Goal: Task Accomplishment & Management: Complete application form

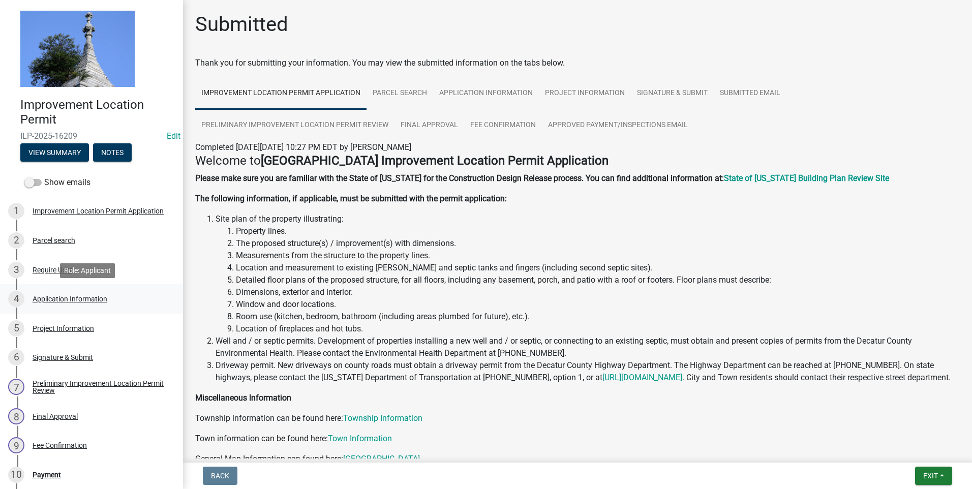
click at [67, 296] on div "Application Information" at bounding box center [70, 298] width 75 height 7
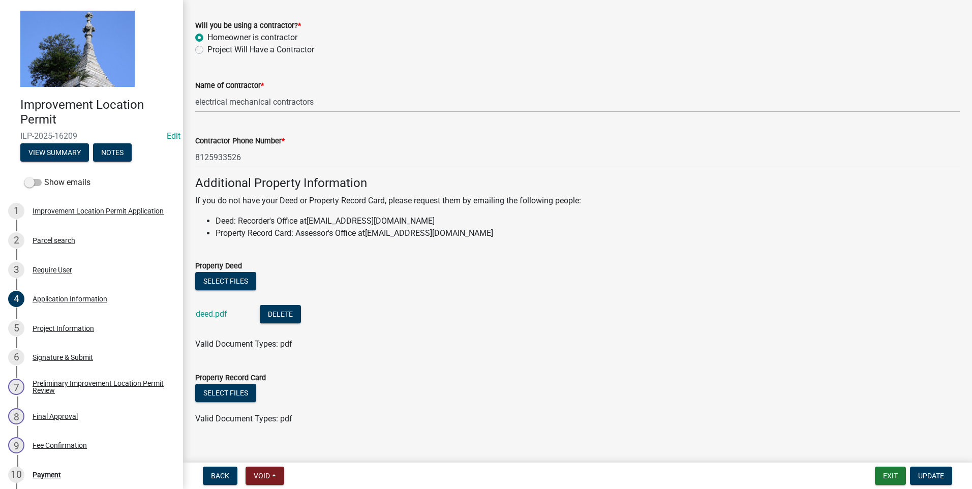
scroll to position [591, 0]
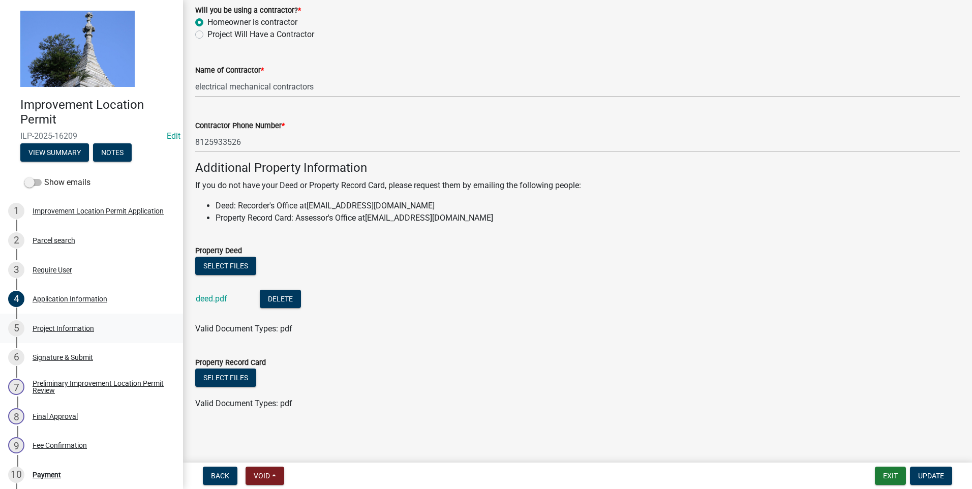
click at [66, 328] on div "Project Information" at bounding box center [63, 328] width 61 height 7
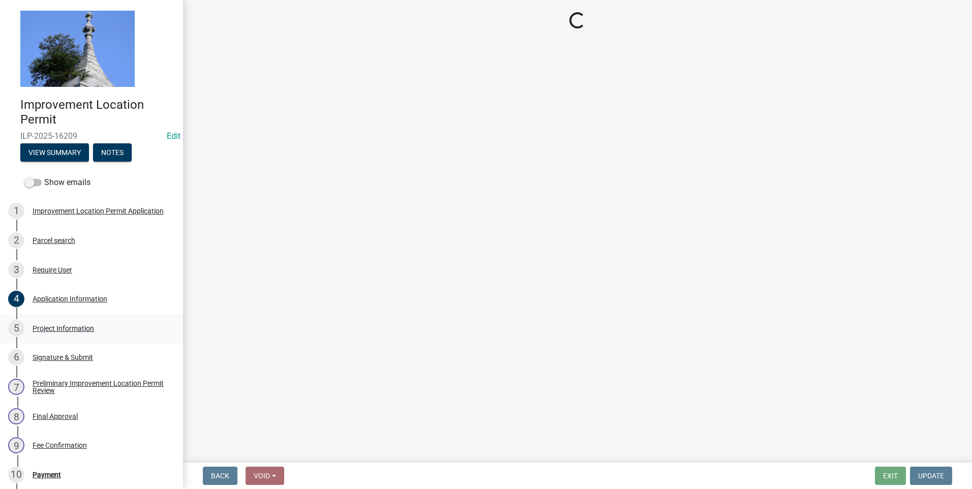
select select "f3bc9023-fd4b-4137-a980-219e42fac529"
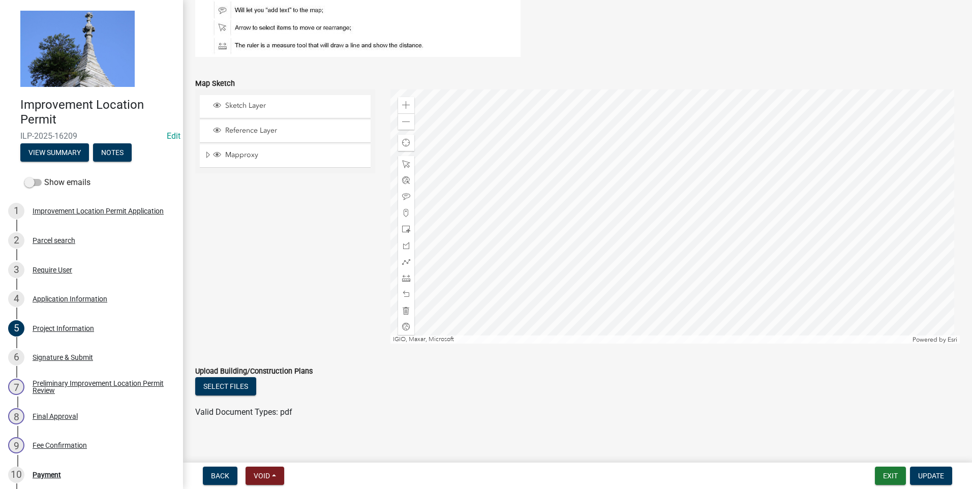
scroll to position [842, 0]
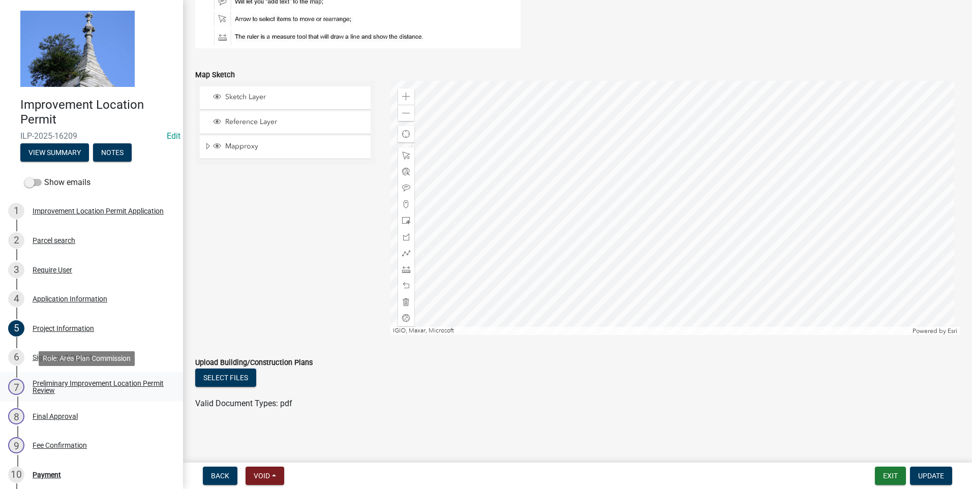
click at [61, 385] on div "Preliminary Improvement Location Permit Review" at bounding box center [100, 387] width 134 height 14
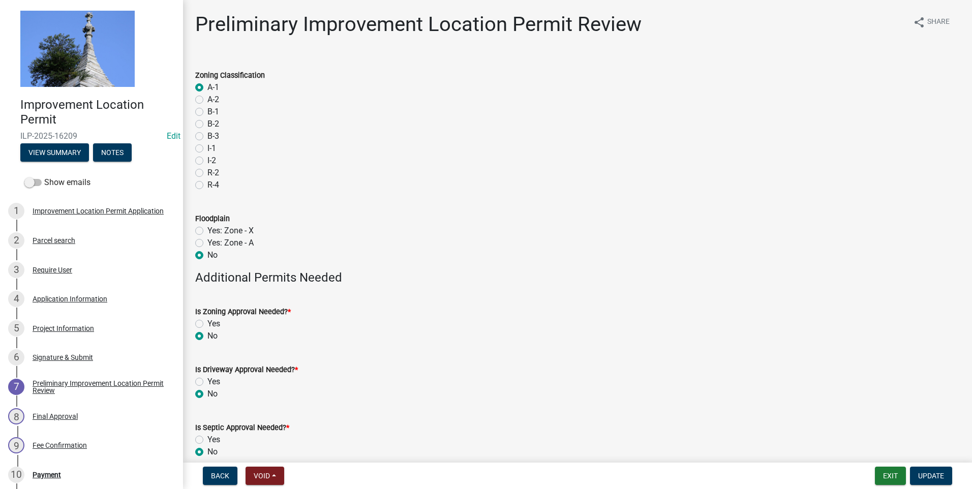
scroll to position [48, 0]
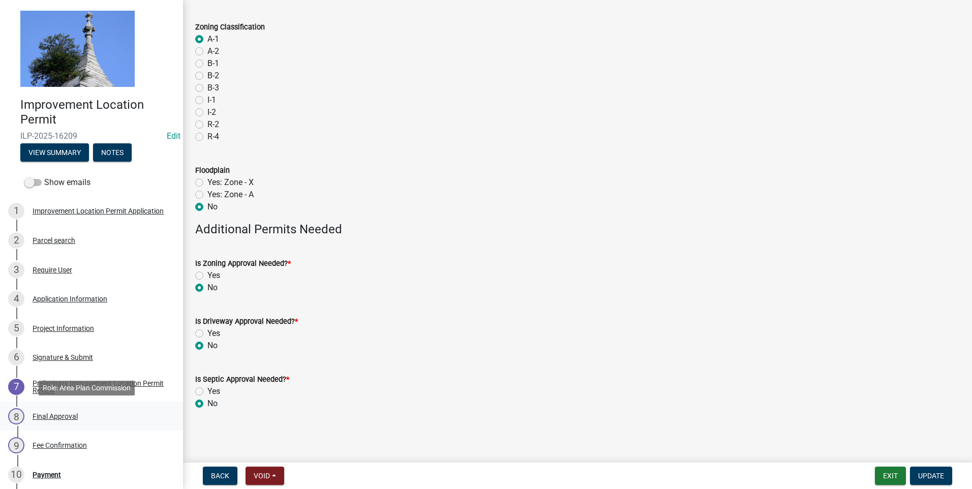
click at [55, 416] on div "Final Approval" at bounding box center [55, 416] width 45 height 7
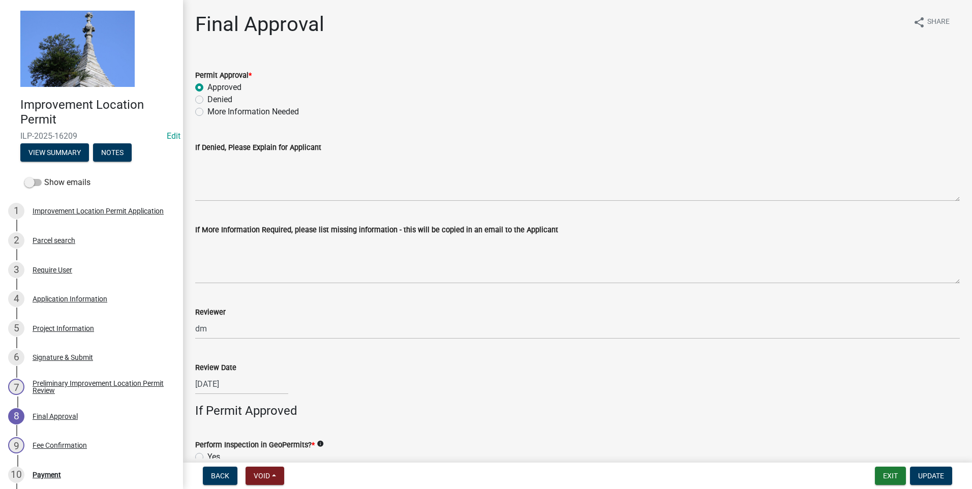
click at [207, 110] on label "More Information Needed" at bounding box center [252, 112] width 91 height 12
click at [207, 110] on input "More Information Needed" at bounding box center [210, 109] width 7 height 7
radio input "true"
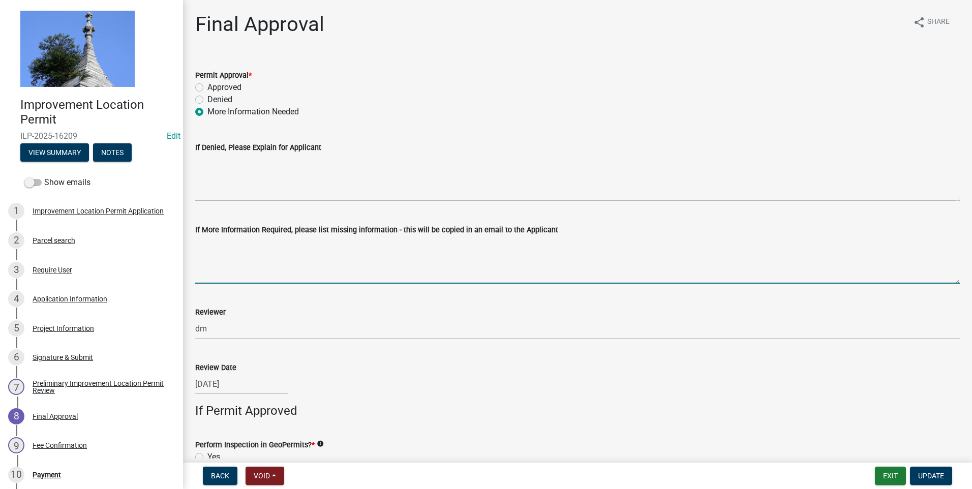
click at [221, 273] on textarea "If More Information Required, please list missing information - this will be co…" at bounding box center [577, 260] width 764 height 48
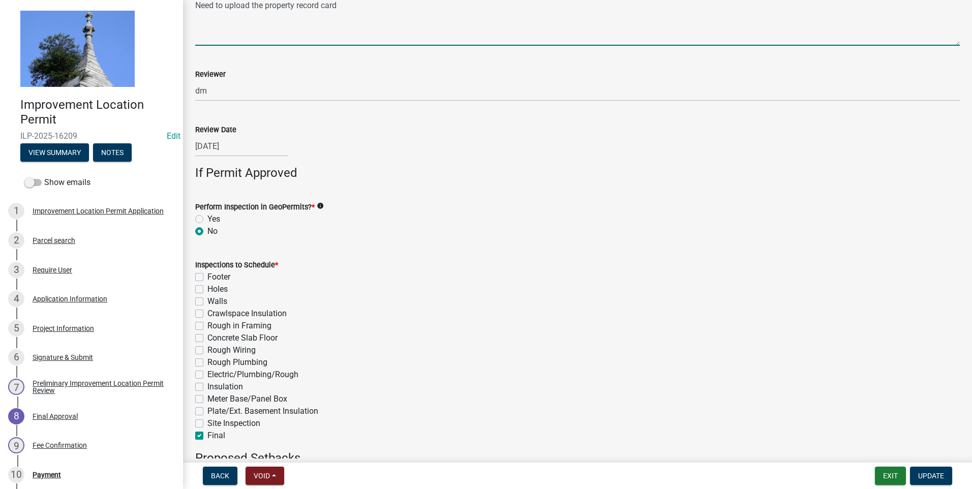
scroll to position [254, 0]
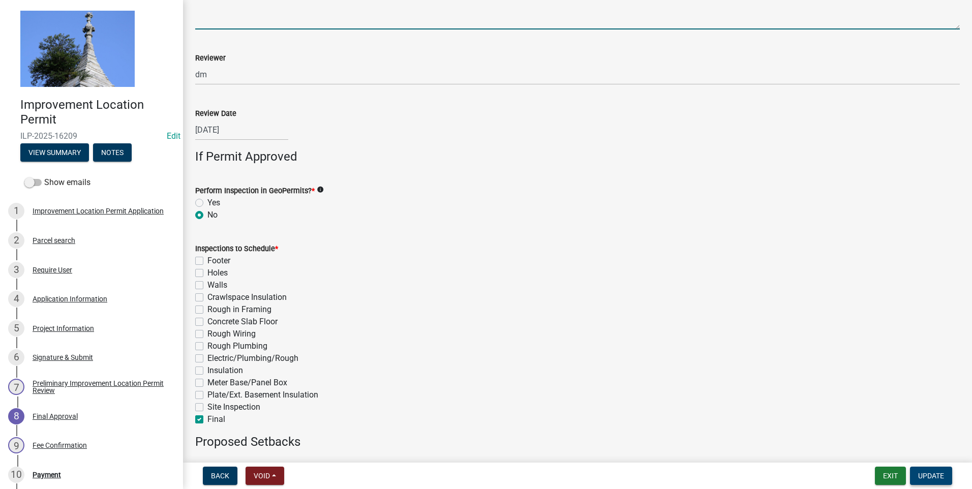
type textarea "Need to upload the property record card"
click at [927, 472] on span "Update" at bounding box center [931, 476] width 26 height 8
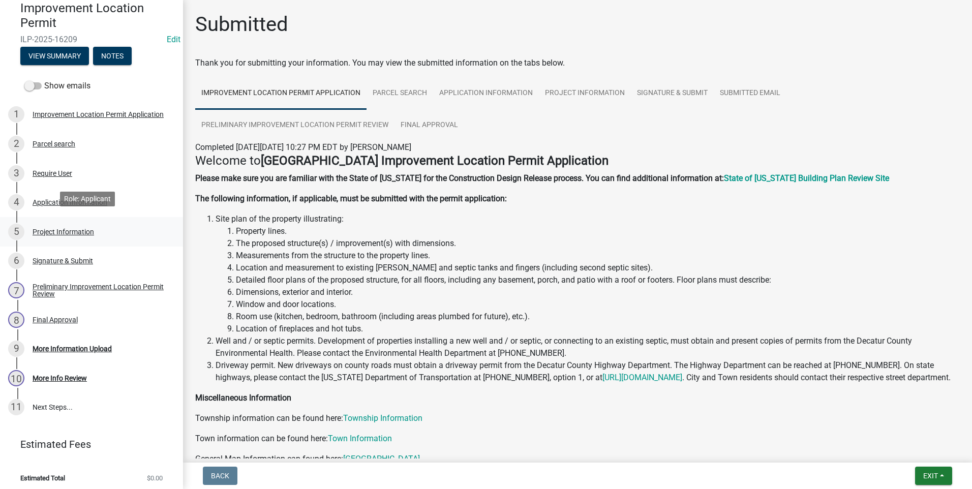
scroll to position [101, 0]
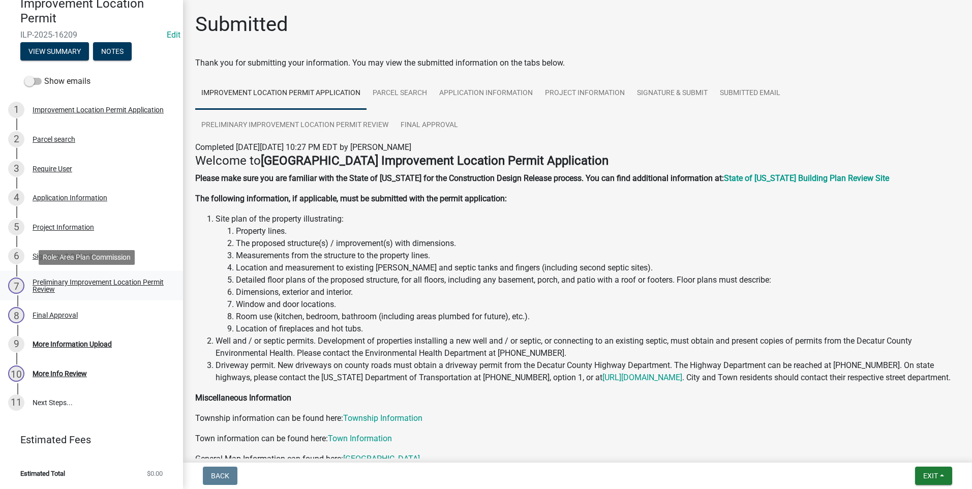
click at [44, 291] on div "Preliminary Improvement Location Permit Review" at bounding box center [100, 286] width 134 height 14
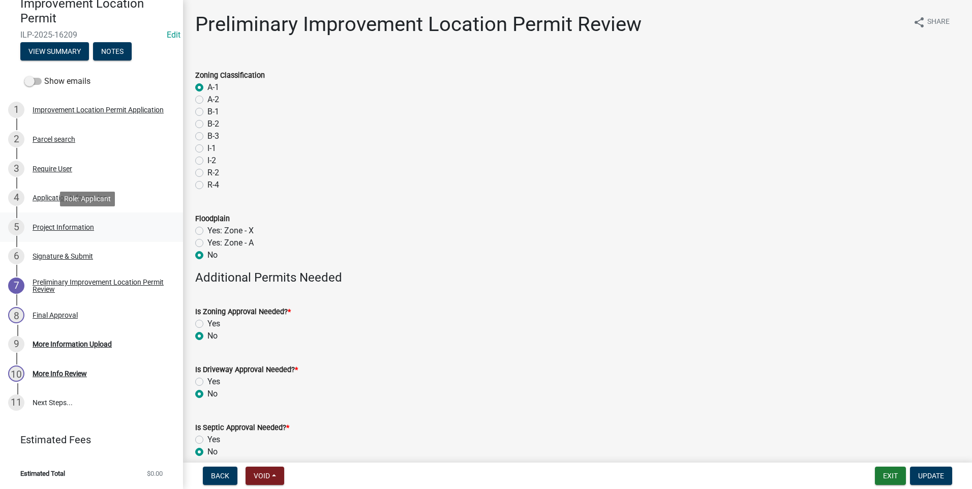
click at [51, 224] on div "Project Information" at bounding box center [63, 227] width 61 height 7
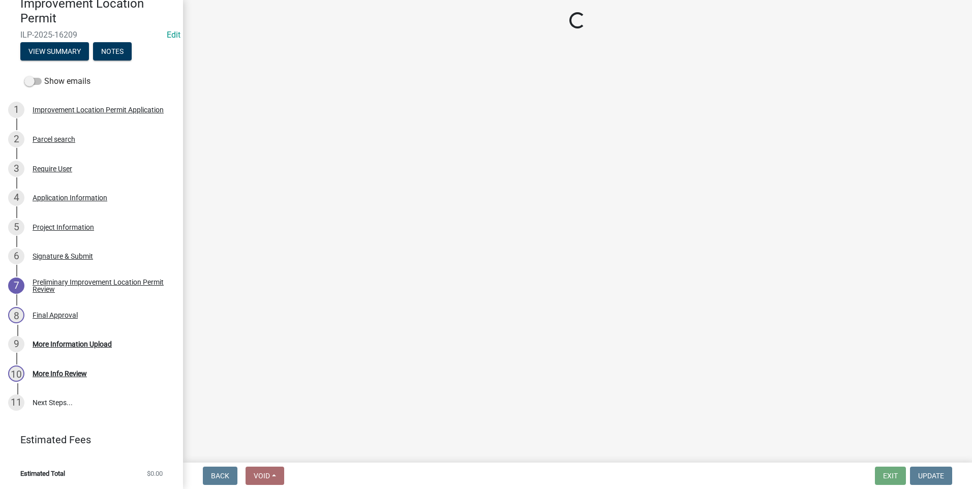
select select "f3bc9023-fd4b-4137-a980-219e42fac529"
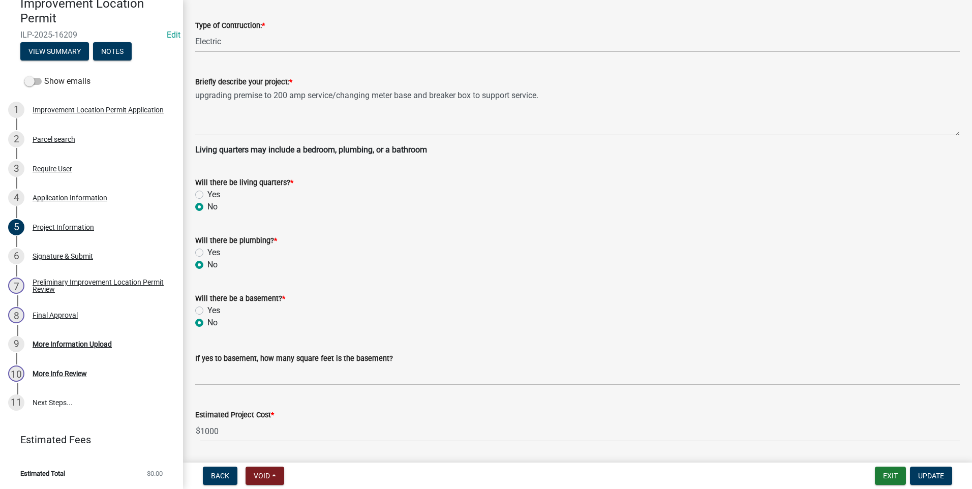
scroll to position [0, 0]
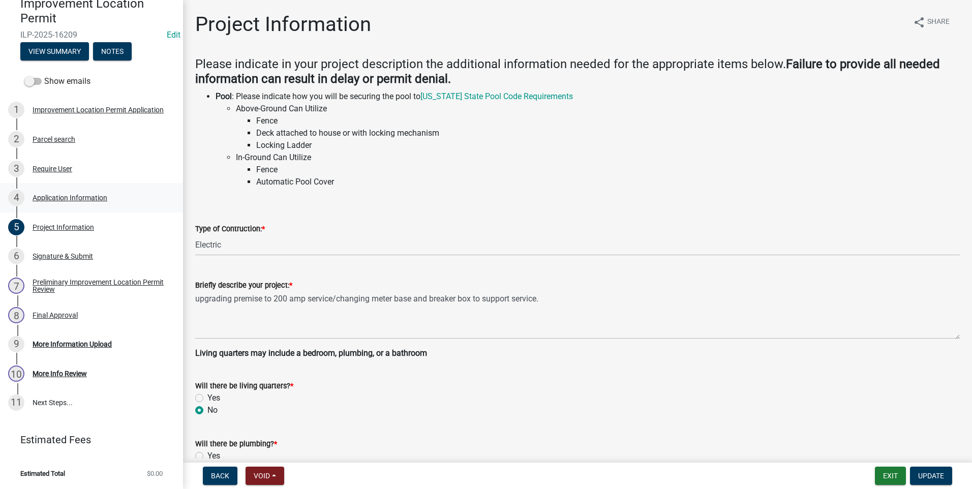
click at [67, 198] on div "Application Information" at bounding box center [70, 197] width 75 height 7
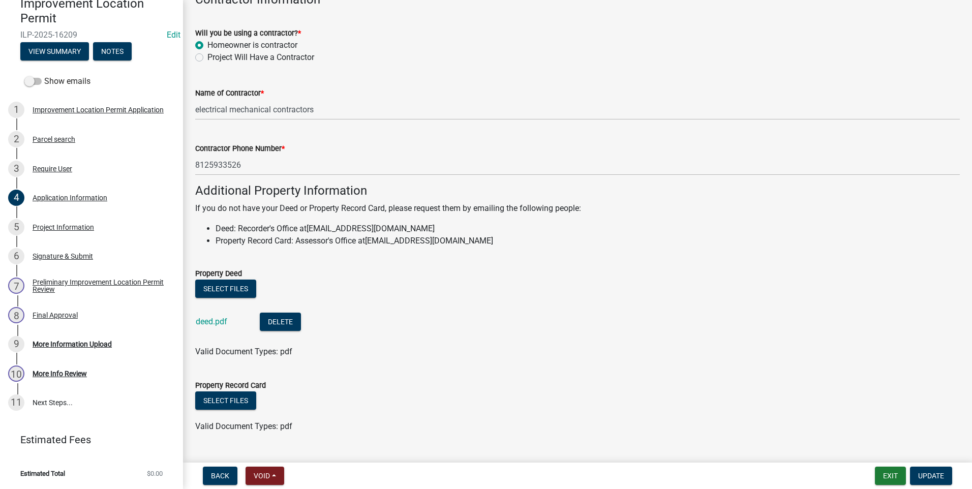
scroll to position [591, 0]
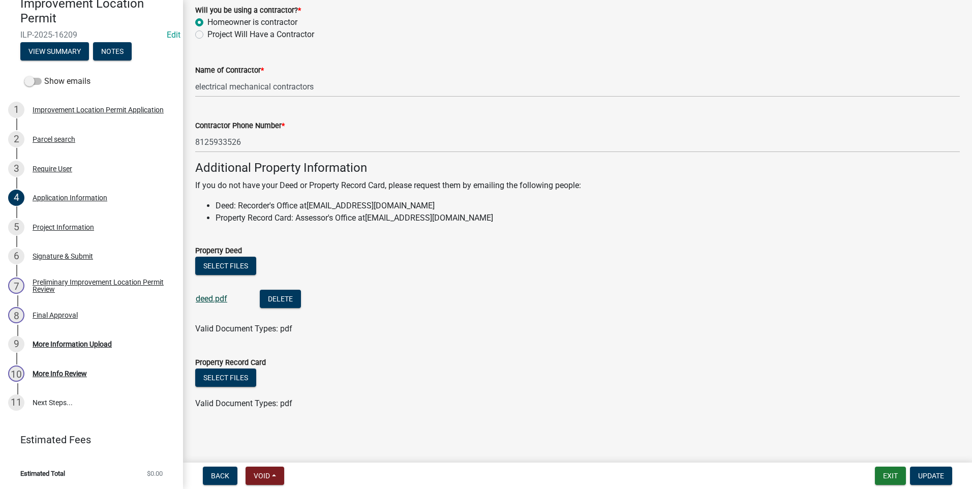
click at [210, 297] on link "deed.pdf" at bounding box center [212, 299] width 32 height 10
